Goal: Task Accomplishment & Management: Use online tool/utility

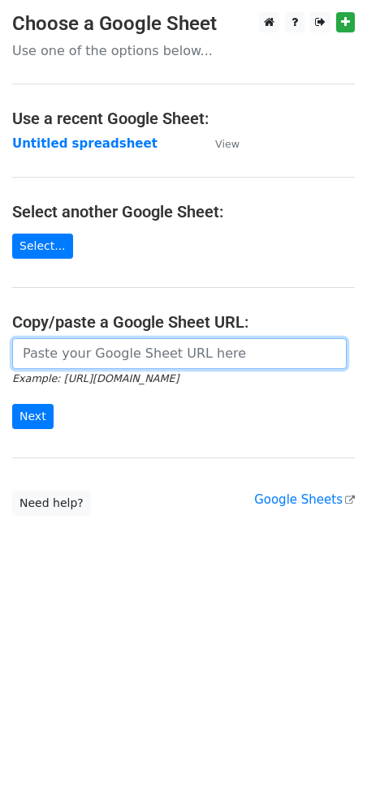
click at [60, 344] on input "url" at bounding box center [179, 353] width 334 height 31
paste input "[URL][DOMAIN_NAME]"
type input "[URL][DOMAIN_NAME]"
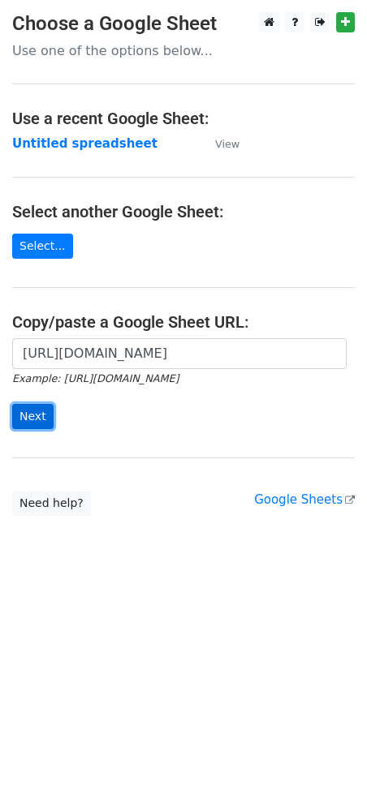
scroll to position [0, 0]
click at [40, 410] on input "Next" at bounding box center [32, 416] width 41 height 25
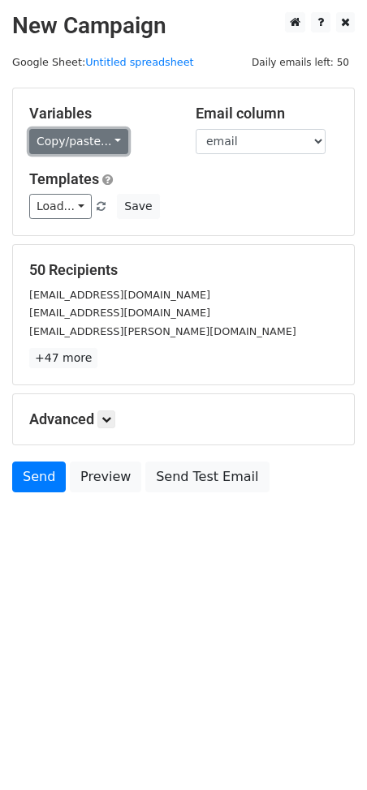
click at [106, 144] on link "Copy/paste..." at bounding box center [78, 141] width 99 height 25
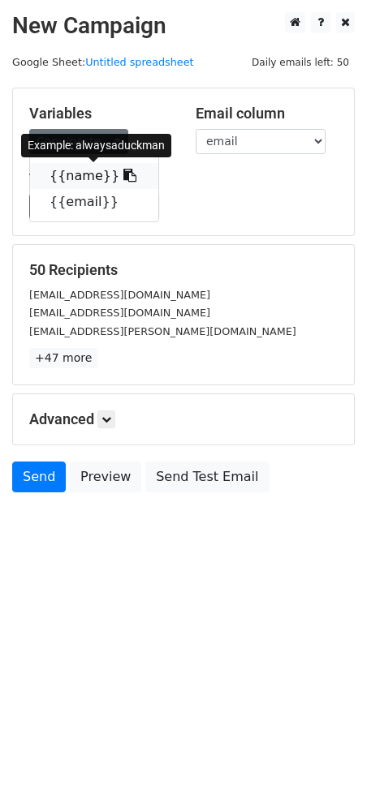
click at [123, 180] on icon at bounding box center [129, 175] width 13 height 13
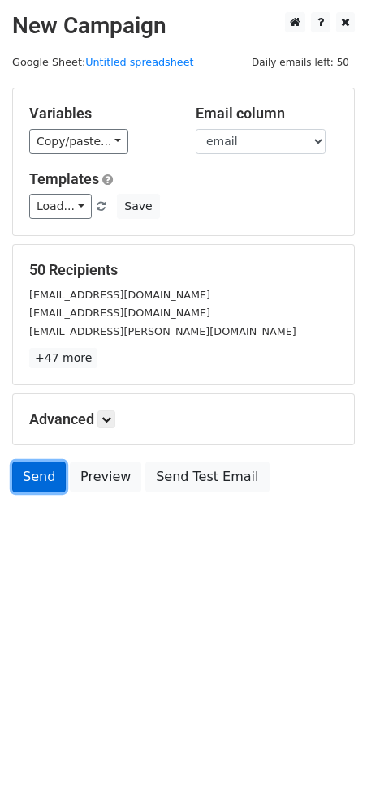
click at [44, 483] on link "Send" at bounding box center [39, 476] width 54 height 31
